Goal: Obtain resource: Obtain resource

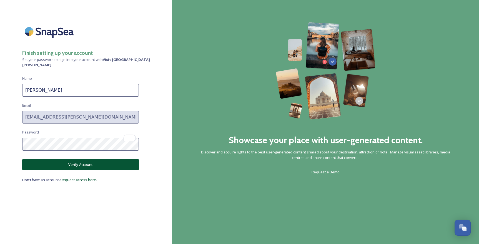
click at [80, 159] on button "Verify Account" at bounding box center [80, 164] width 117 height 11
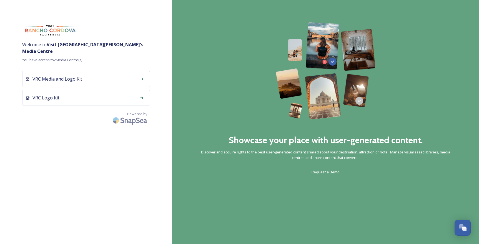
click at [84, 72] on div "VRC Media and Logo Kit" at bounding box center [86, 79] width 128 height 16
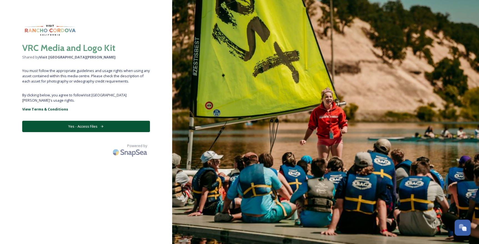
click at [94, 123] on button "Yes - Access Files" at bounding box center [86, 126] width 128 height 11
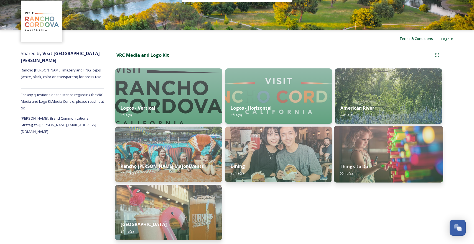
scroll to position [22, 0]
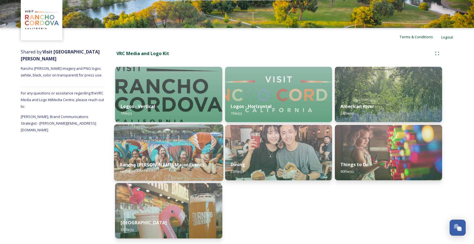
click at [181, 143] on img at bounding box center [168, 153] width 109 height 57
click at [168, 163] on strong "Rancho [PERSON_NAME] Major Events" at bounding box center [162, 165] width 85 height 6
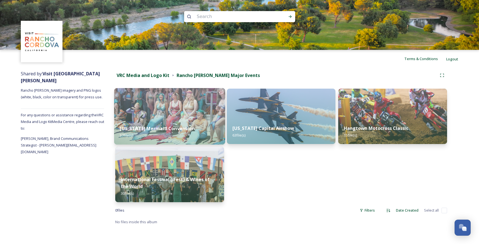
click at [188, 129] on strong "[US_STATE] Mermaid Convention" at bounding box center [157, 129] width 75 height 6
